Goal: Check status: Check status

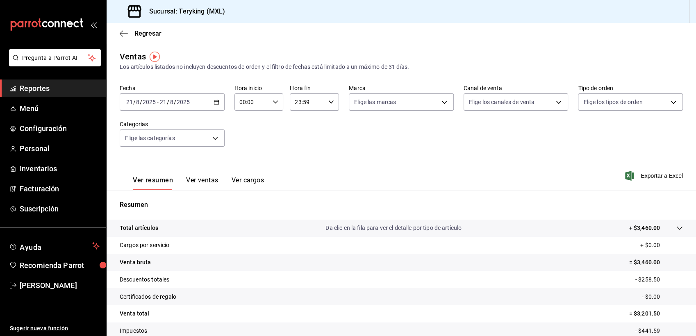
click at [46, 89] on span "Reportes" at bounding box center [60, 88] width 80 height 11
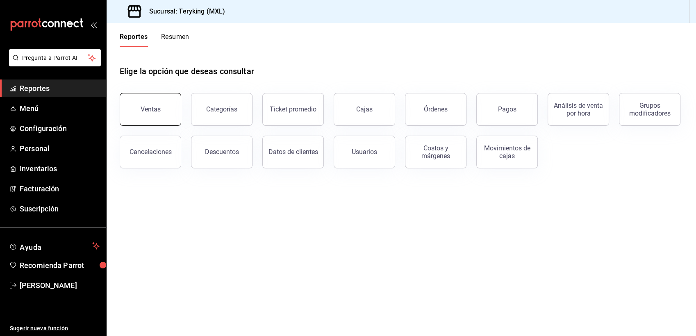
click at [166, 103] on button "Ventas" at bounding box center [150, 109] width 61 height 33
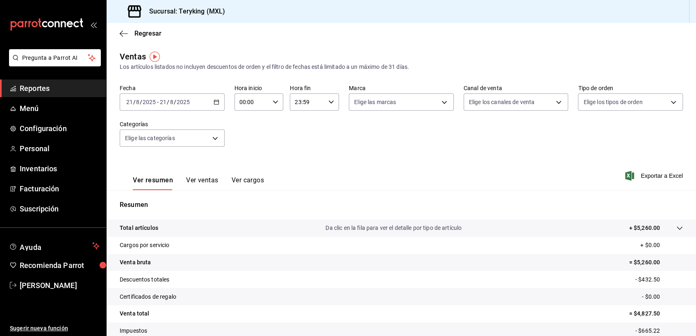
click at [30, 90] on span "Reportes" at bounding box center [60, 88] width 80 height 11
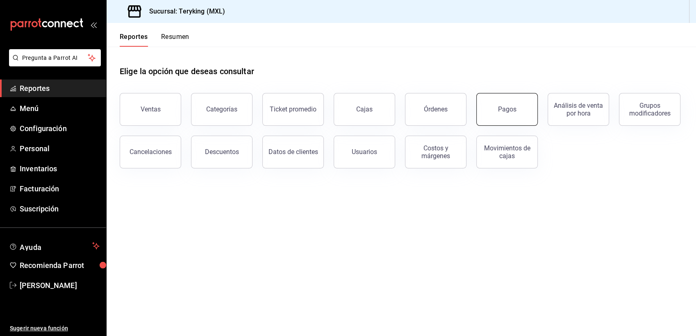
click at [507, 106] on div "Pagos" at bounding box center [507, 109] width 18 height 8
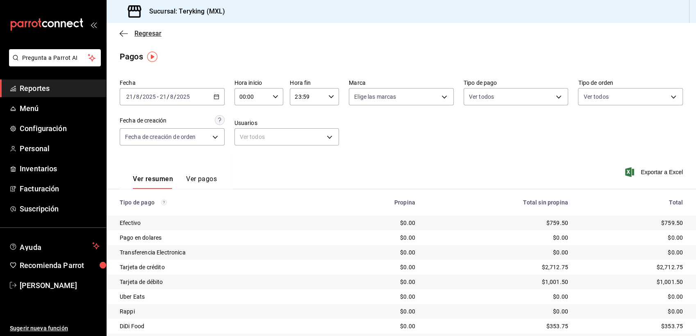
click at [153, 34] on span "Regresar" at bounding box center [147, 34] width 27 height 8
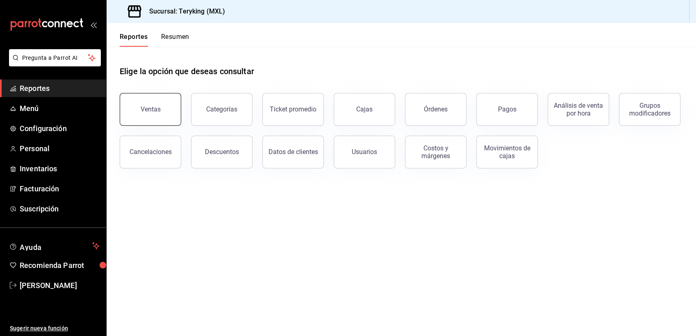
click at [155, 110] on div "Ventas" at bounding box center [151, 109] width 20 height 8
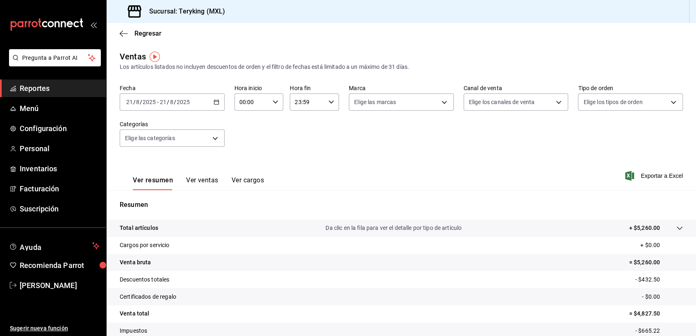
click at [217, 105] on icon "button" at bounding box center [217, 102] width 6 height 6
click at [139, 146] on span "Ayer" at bounding box center [159, 145] width 64 height 9
